Goal: Transaction & Acquisition: Purchase product/service

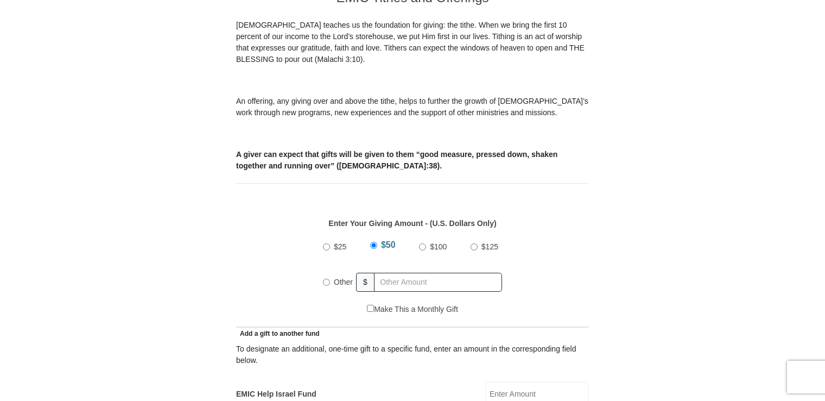
scroll to position [434, 0]
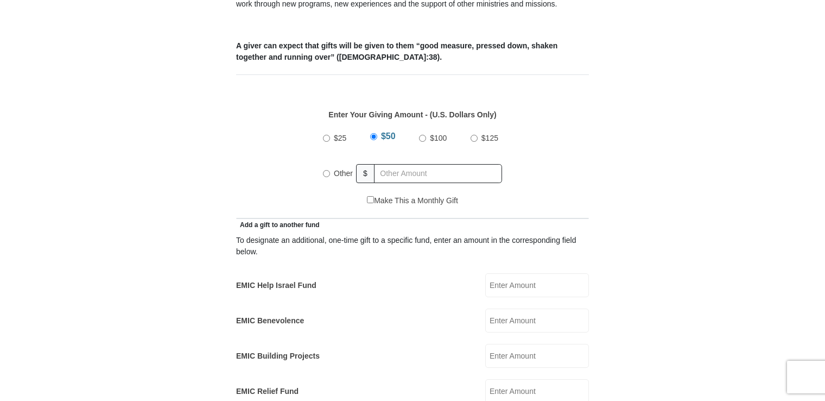
click at [295, 280] on label "EMIC Help Israel Fund" at bounding box center [276, 285] width 80 height 11
click at [485, 273] on input "EMIC Help Israel Fund" at bounding box center [537, 285] width 104 height 24
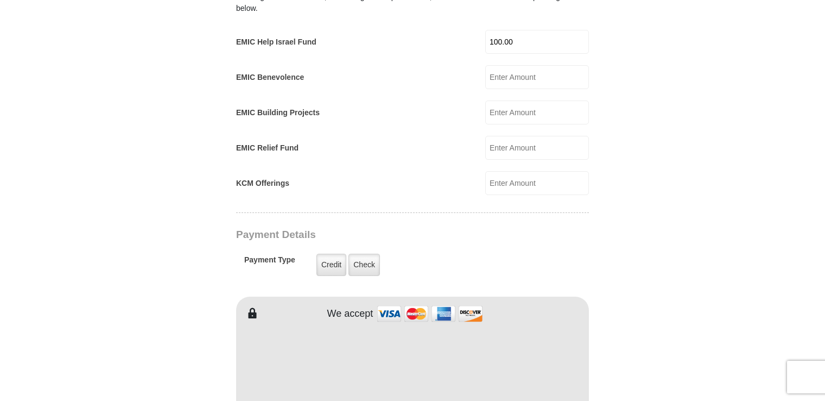
scroll to position [706, 0]
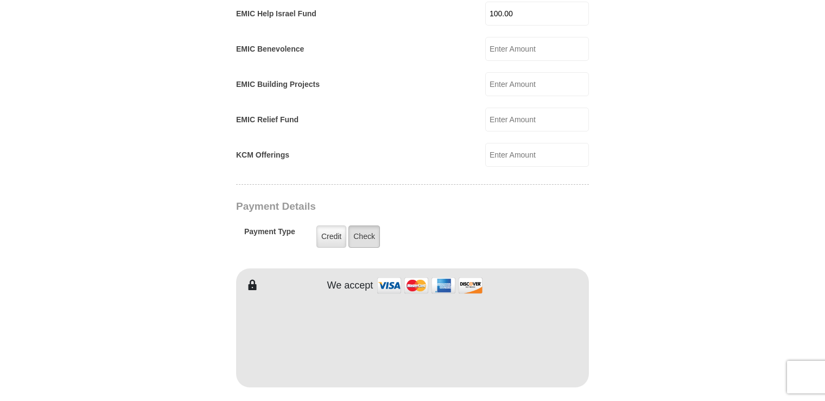
type input "100.00"
click at [358, 225] on label "Check" at bounding box center [364, 236] width 31 height 22
click at [0, 0] on input "Check" at bounding box center [0, 0] width 0 height 0
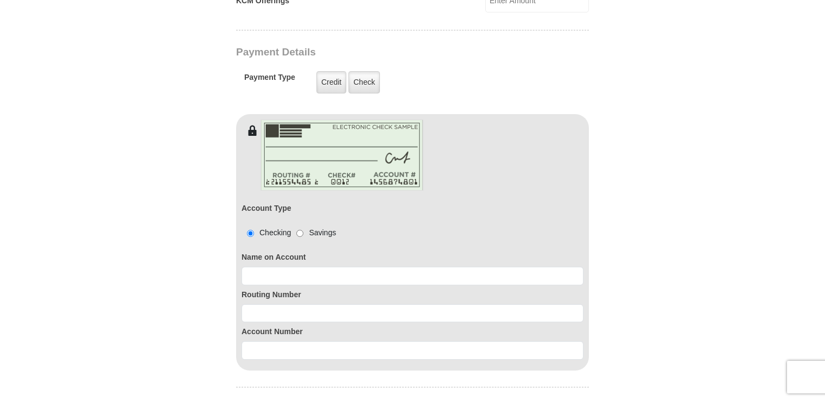
scroll to position [923, 0]
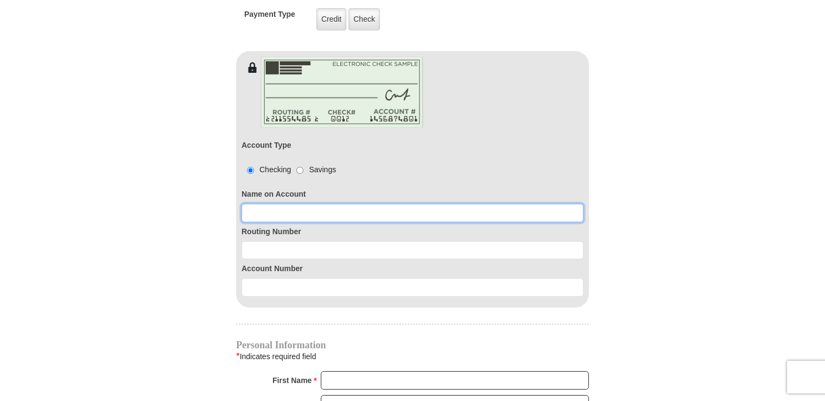
click at [302, 204] on input at bounding box center [413, 213] width 342 height 18
type input "[PERSON_NAME]"
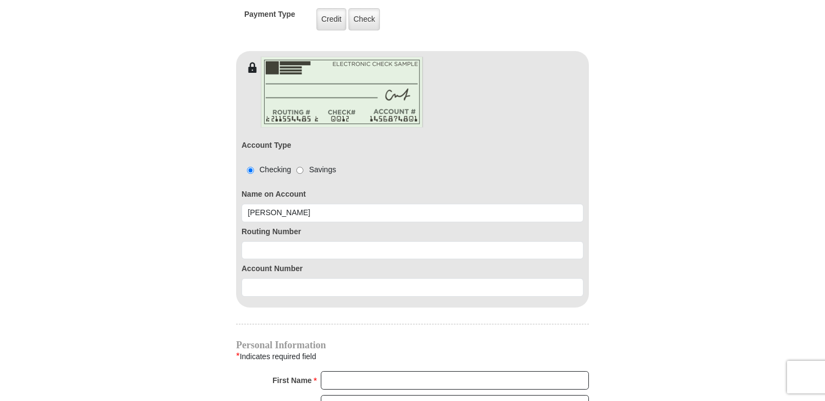
type input "300.00"
type input "[PERSON_NAME]"
type input "[EMAIL_ADDRESS][DOMAIN_NAME]"
type input "[STREET_ADDRESS]"
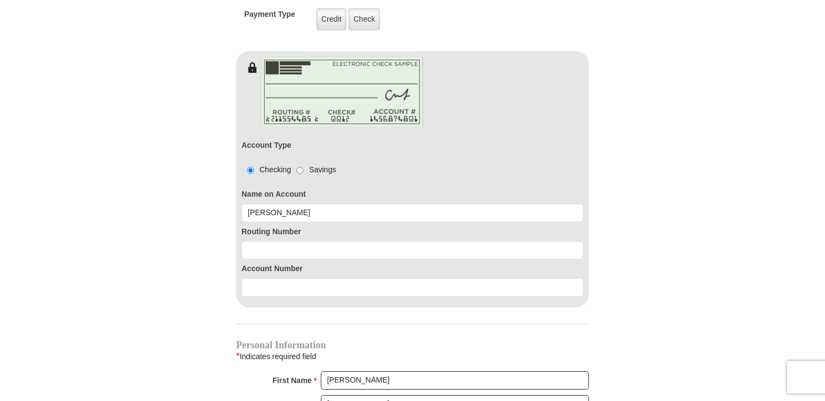
type input "[GEOGRAPHIC_DATA], [US_STATE]"
select select "OH"
type input "45432"
type input "9376455581"
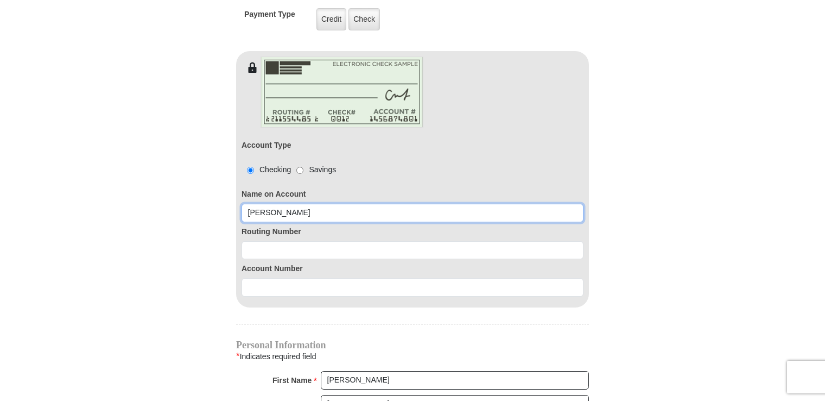
radio input "true"
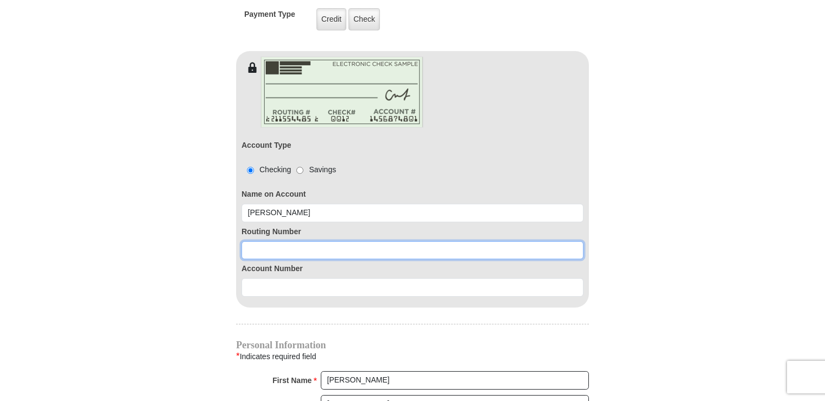
click at [314, 241] on input at bounding box center [413, 250] width 342 height 18
type input "24227948648"
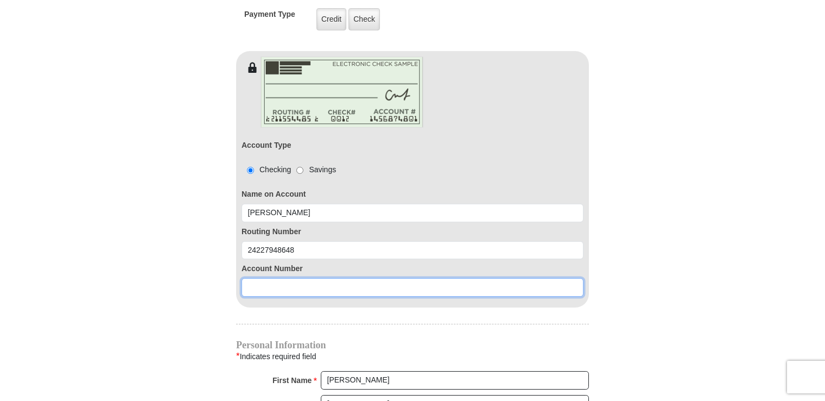
drag, startPoint x: 291, startPoint y: 266, endPoint x: 290, endPoint y: 261, distance: 5.5
click at [290, 278] on input at bounding box center [413, 287] width 342 height 18
type input "190000"
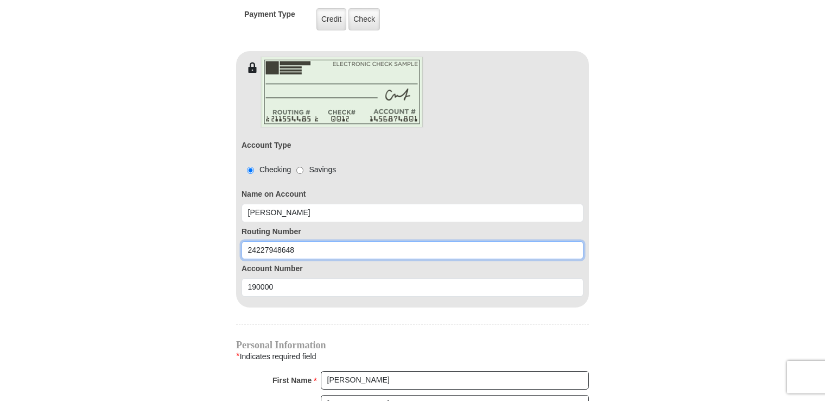
drag, startPoint x: 276, startPoint y: 231, endPoint x: 302, endPoint y: 231, distance: 26.6
click at [302, 241] on input "24227948648" at bounding box center [413, 250] width 342 height 18
type input "242279408"
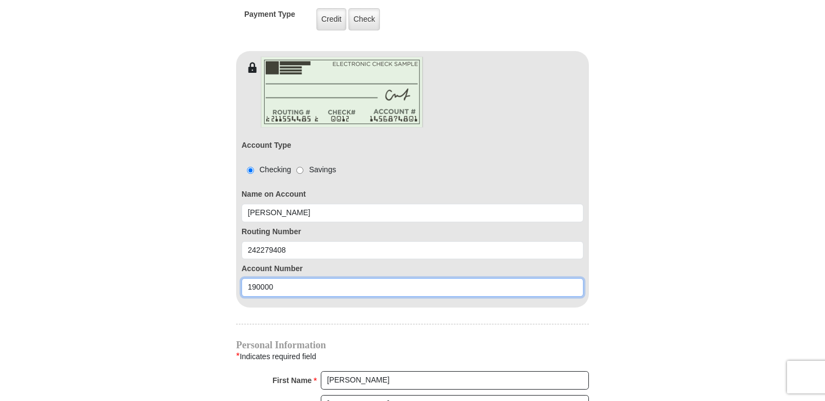
click at [287, 278] on input "190000" at bounding box center [413, 287] width 342 height 18
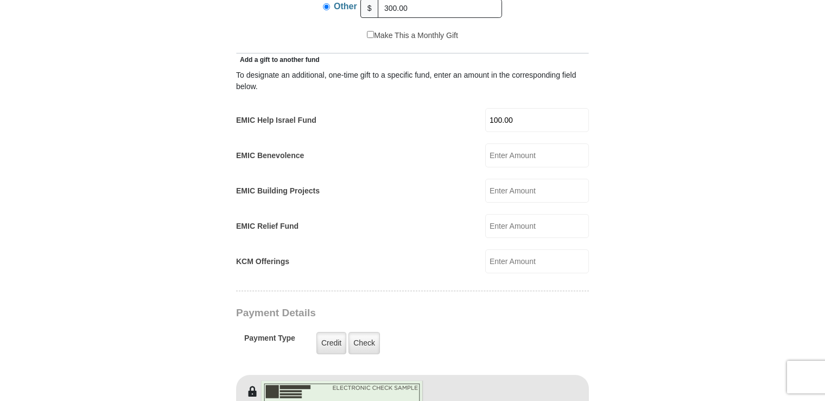
scroll to position [489, 0]
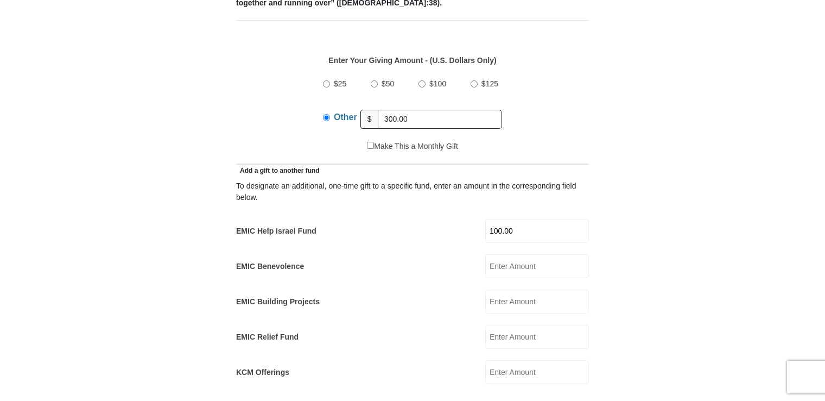
type input "1900008474698"
drag, startPoint x: 414, startPoint y: 106, endPoint x: 363, endPoint y: 107, distance: 51.0
click at [363, 107] on div "Other $ 300.00" at bounding box center [412, 118] width 179 height 27
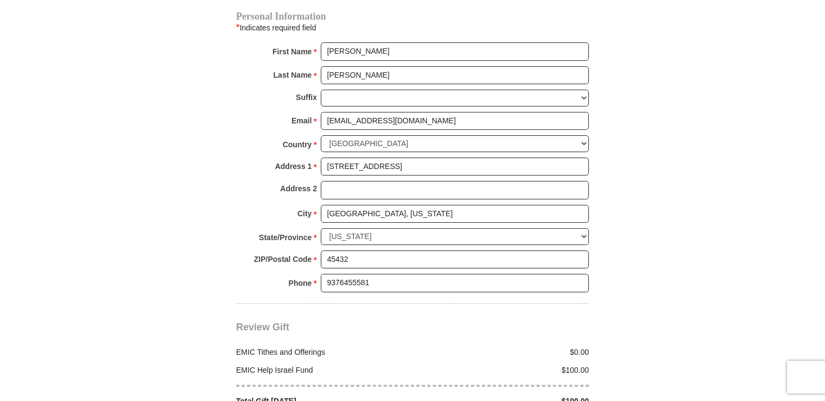
scroll to position [1303, 0]
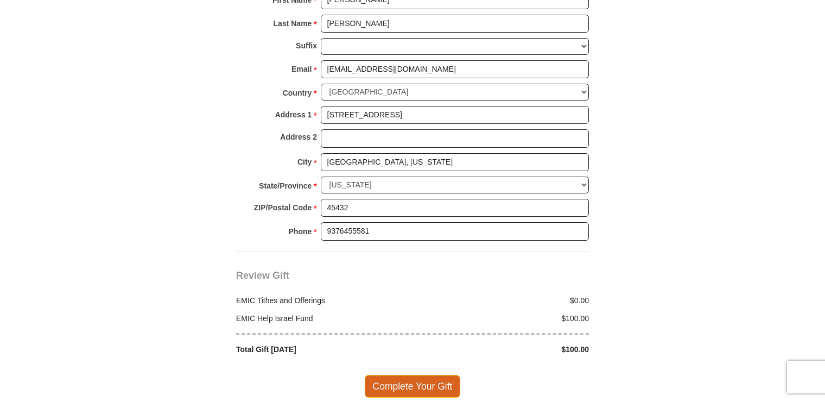
click at [408, 375] on span "Complete Your Gift" at bounding box center [413, 386] width 96 height 23
